Goal: Information Seeking & Learning: Understand process/instructions

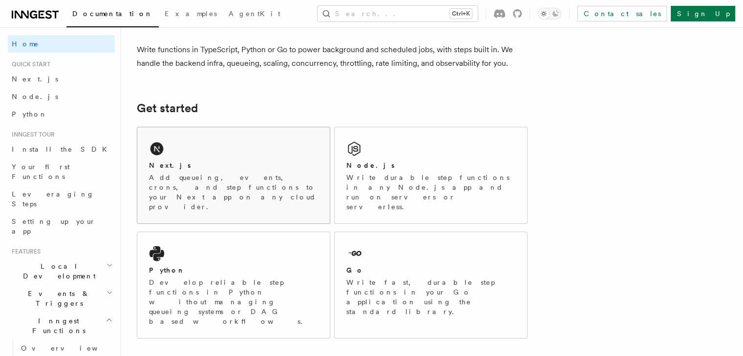
click at [239, 164] on div "Next.js" at bounding box center [233, 166] width 169 height 10
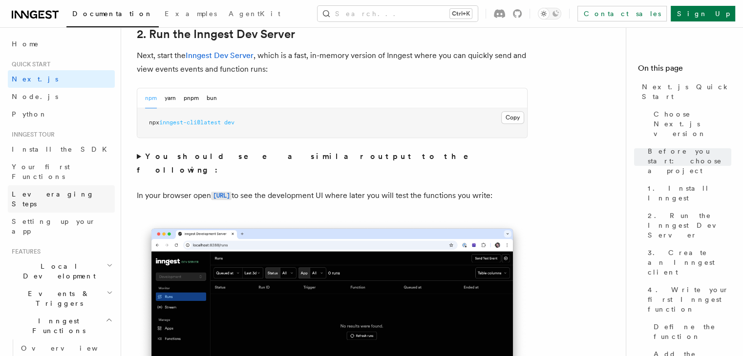
scroll to position [693, 0]
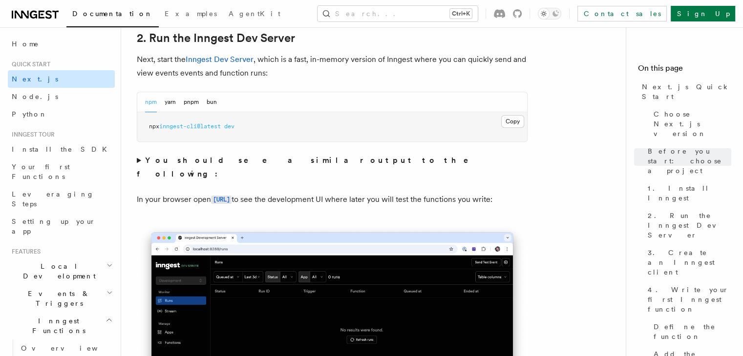
click at [55, 83] on link "Next.js" at bounding box center [61, 79] width 107 height 18
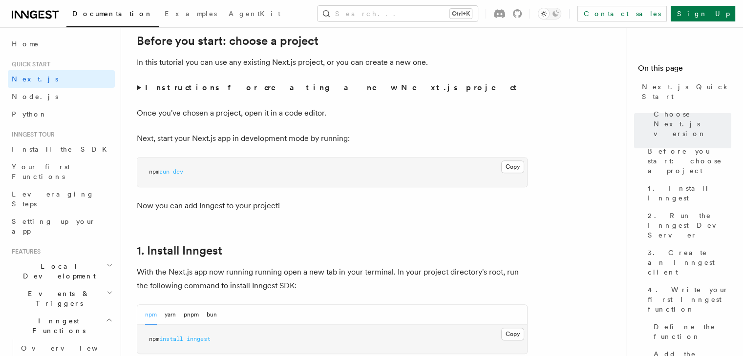
scroll to position [53, 0]
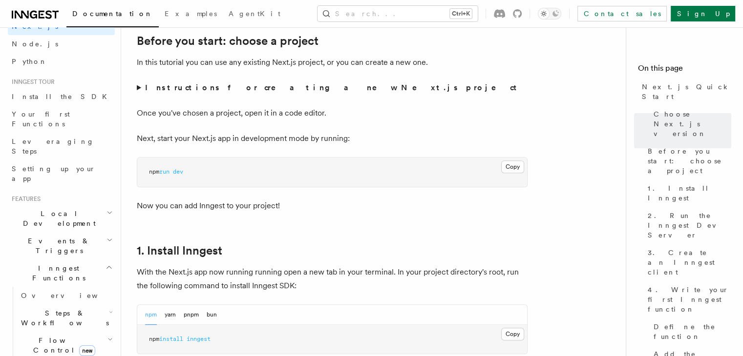
click at [105, 205] on h2 "Local Development" at bounding box center [61, 218] width 107 height 27
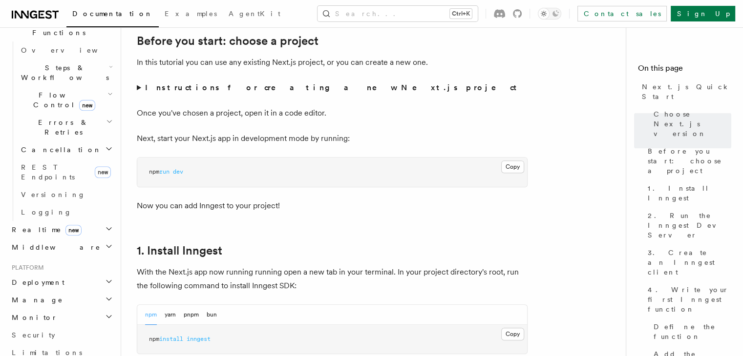
scroll to position [388, 0]
click at [90, 272] on h2 "Deployment" at bounding box center [61, 281] width 107 height 18
click at [81, 312] on span "Environments & Apps" at bounding box center [63, 321] width 84 height 18
